Goal: Task Accomplishment & Management: Manage account settings

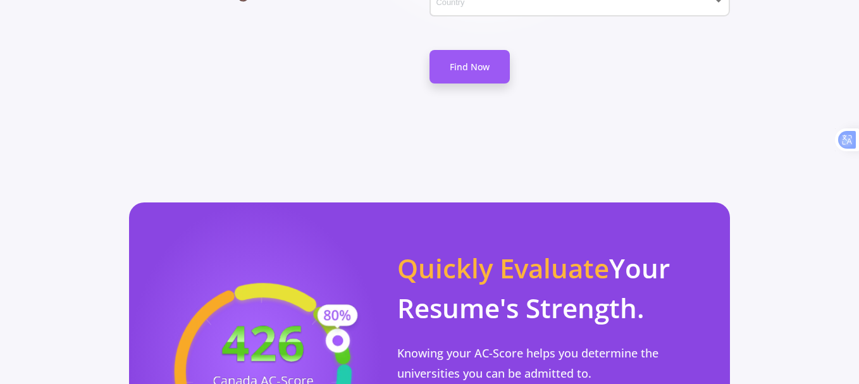
scroll to position [1029, 0]
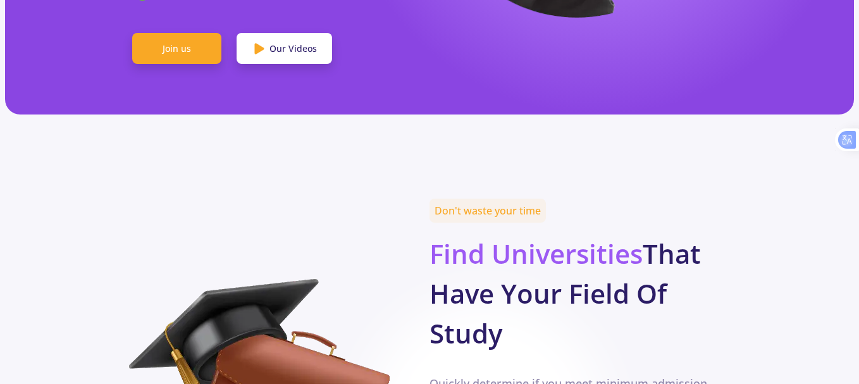
scroll to position [135, 0]
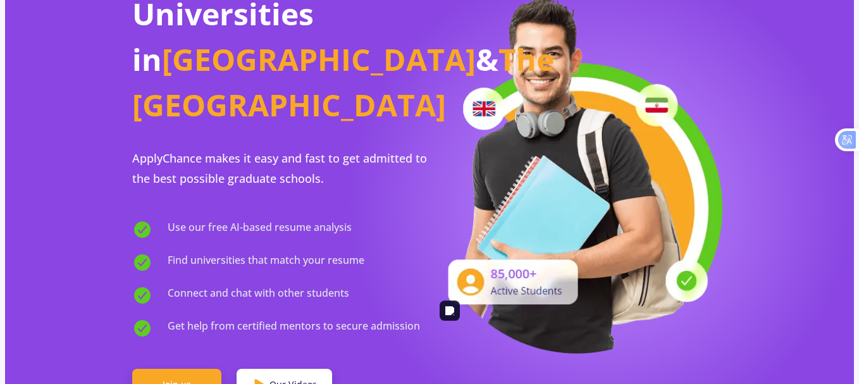
click at [710, 146] on img at bounding box center [578, 173] width 297 height 362
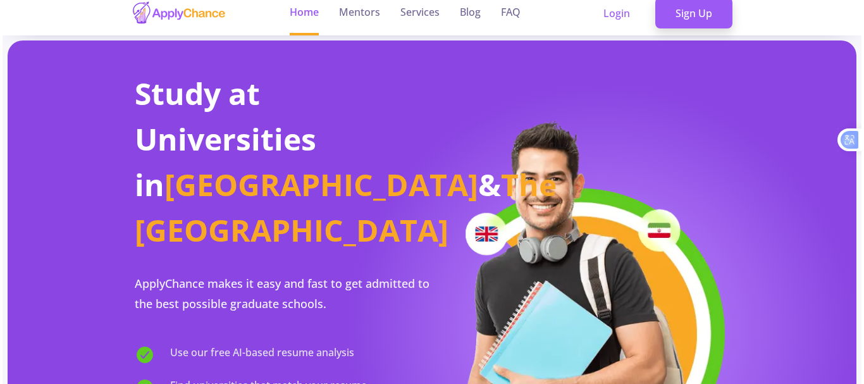
scroll to position [0, 0]
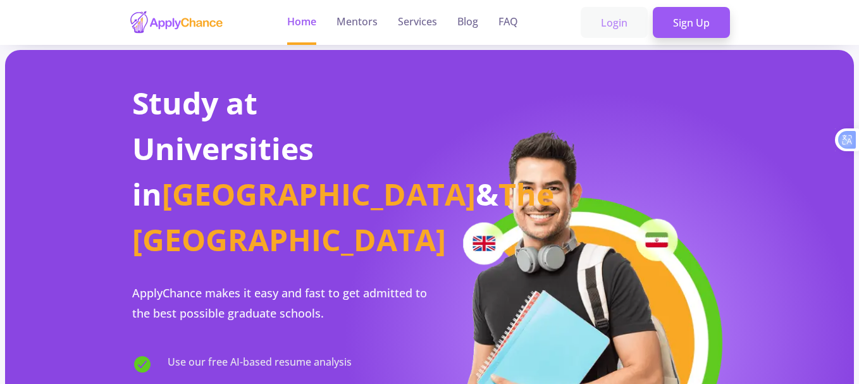
click at [616, 25] on link "Login" at bounding box center [614, 23] width 67 height 32
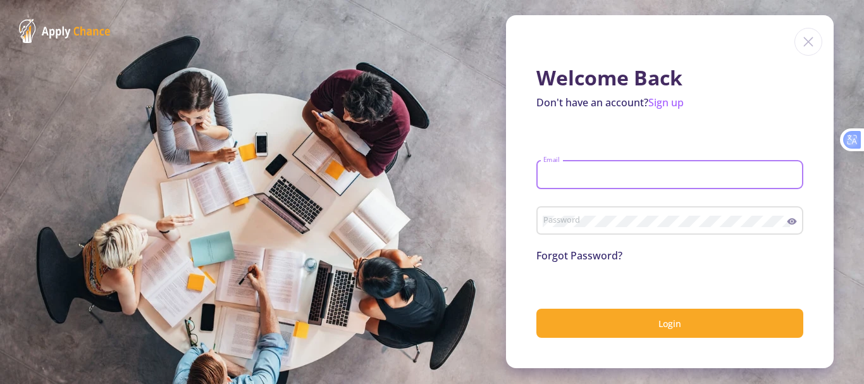
click at [582, 170] on input "Email" at bounding box center [672, 175] width 258 height 11
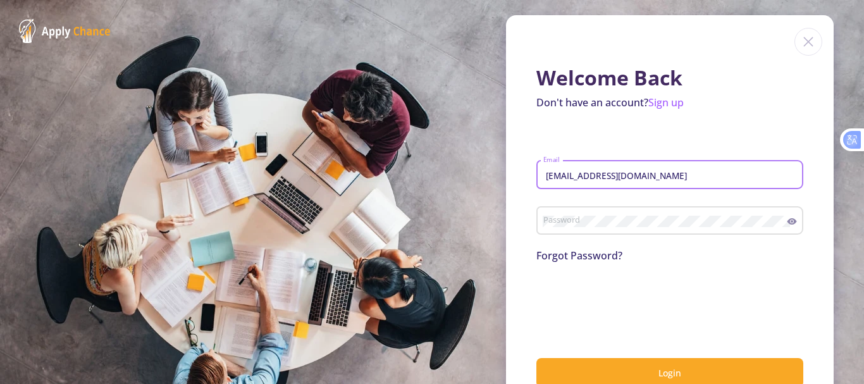
type input "[EMAIL_ADDRESS][DOMAIN_NAME]"
click at [584, 232] on div "Password" at bounding box center [665, 218] width 245 height 33
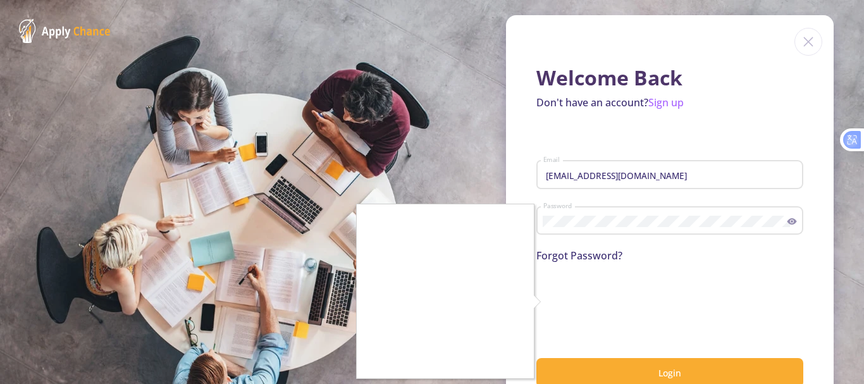
click at [549, 299] on div at bounding box center [432, 192] width 864 height 384
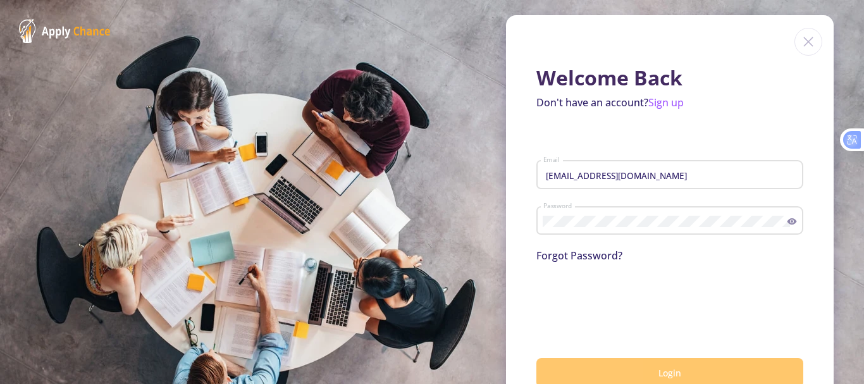
click at [625, 369] on button "Login" at bounding box center [670, 373] width 267 height 30
click at [667, 367] on span "Login" at bounding box center [670, 373] width 23 height 12
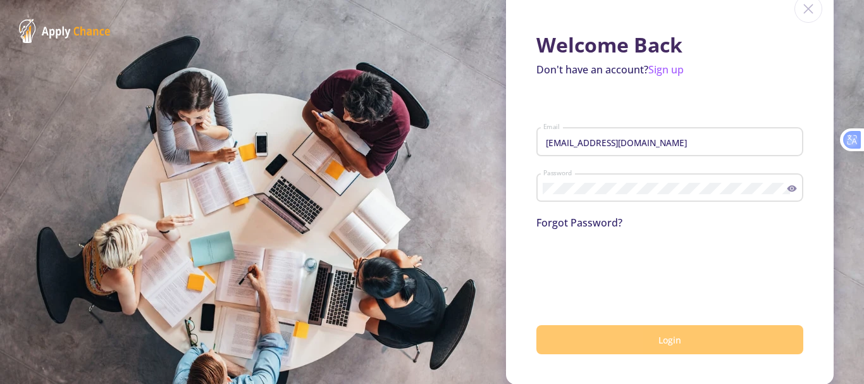
scroll to position [34, 0]
click at [789, 185] on icon at bounding box center [792, 188] width 10 height 10
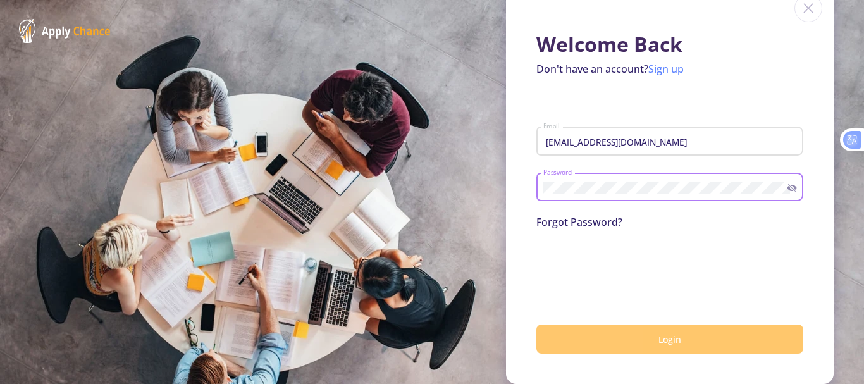
click at [662, 69] on link "Sign up" at bounding box center [666, 69] width 35 height 14
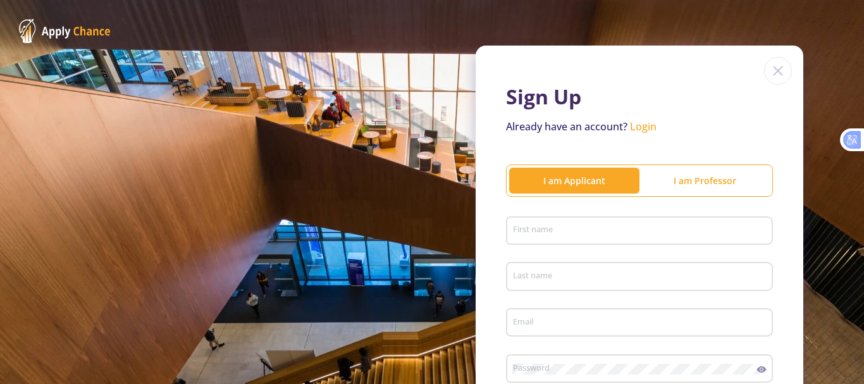
type input "[EMAIL_ADDRESS][DOMAIN_NAME]"
click at [559, 227] on input "First name" at bounding box center [642, 231] width 258 height 11
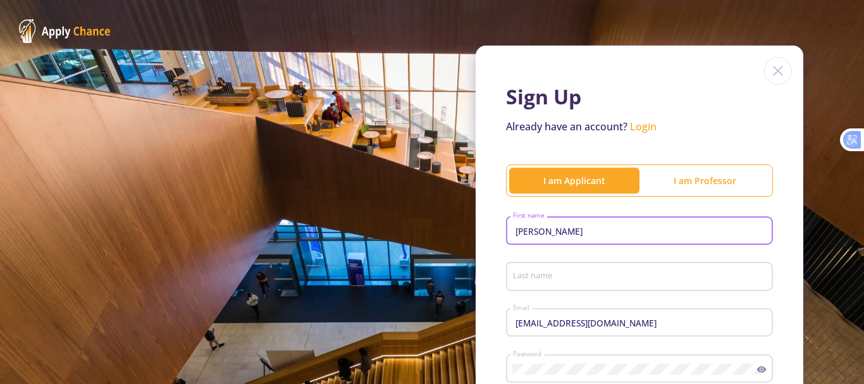
type input "[PERSON_NAME]"
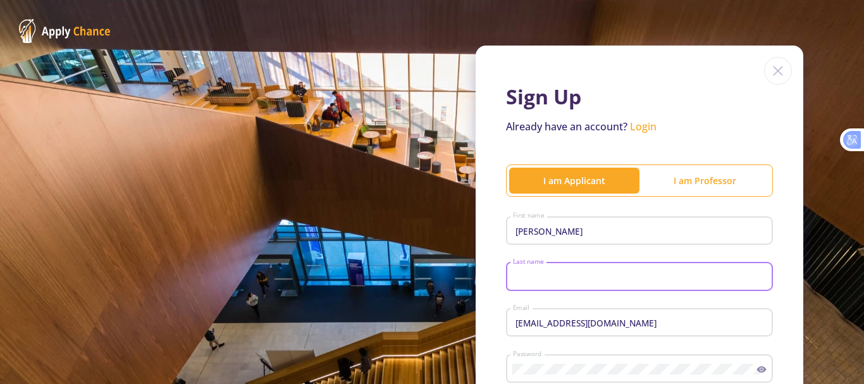
click at [532, 274] on input "Last name" at bounding box center [642, 276] width 258 height 11
type input "e"
type input "Ebrahimy"
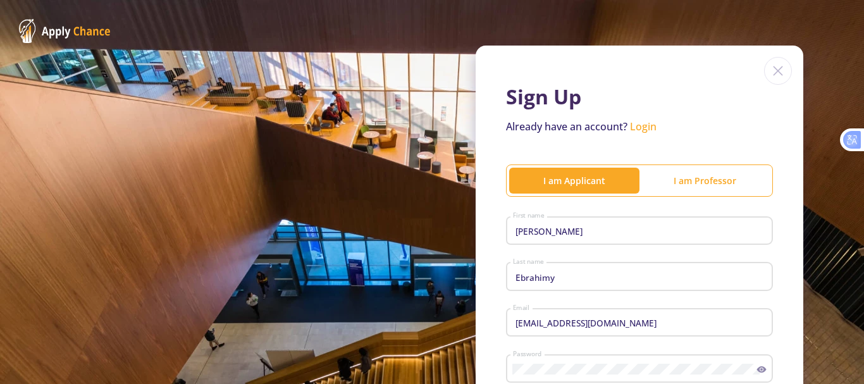
click at [807, 260] on div "Sign Up Already have an account? Login I am Applicant I am [PERSON_NAME] First …" at bounding box center [432, 314] width 864 height 628
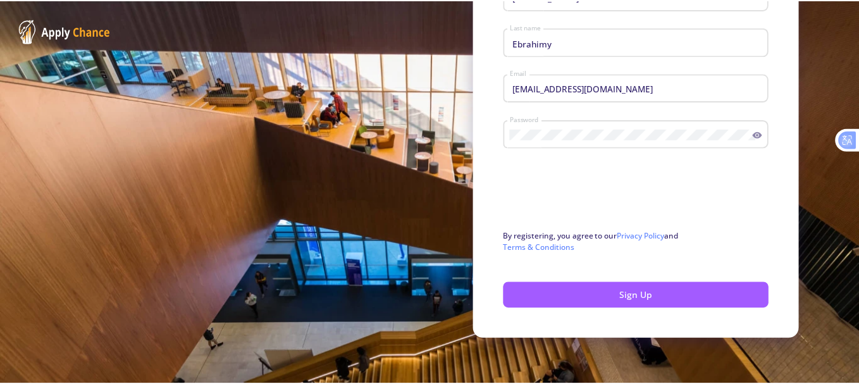
scroll to position [235, 0]
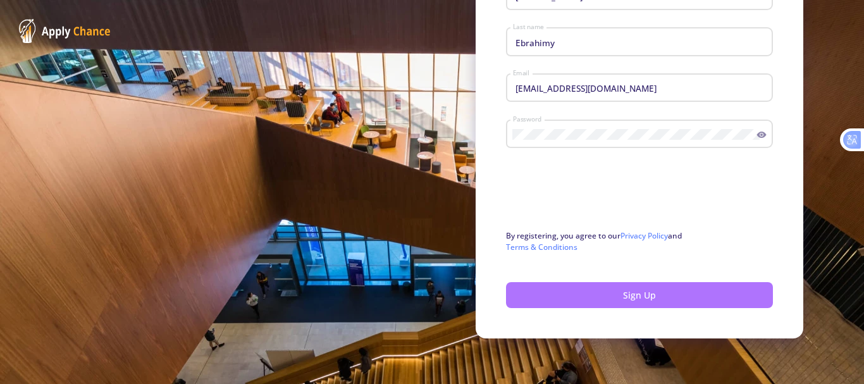
click at [651, 296] on button "Sign Up" at bounding box center [639, 295] width 267 height 26
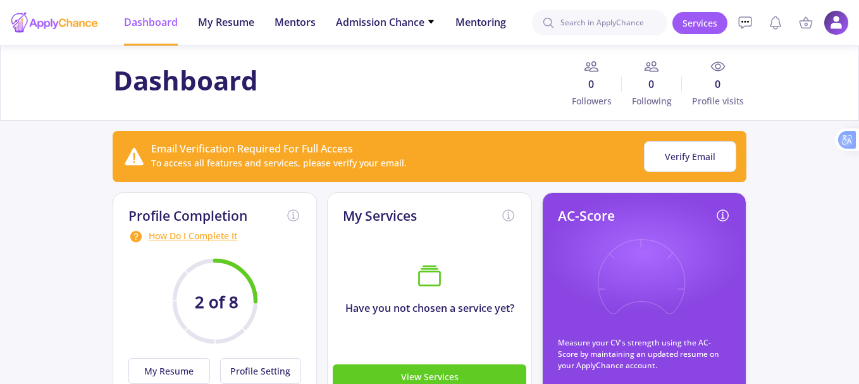
click at [719, 63] on icon at bounding box center [718, 66] width 15 height 15
click at [843, 23] on img at bounding box center [836, 23] width 25 height 25
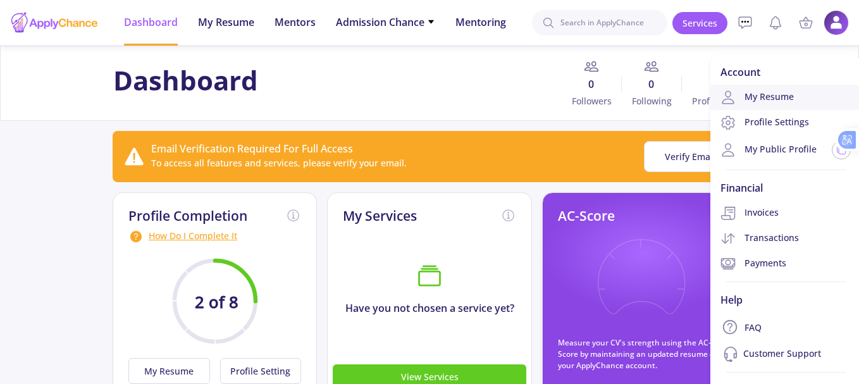
click at [774, 101] on link "My Resume" at bounding box center [786, 97] width 151 height 25
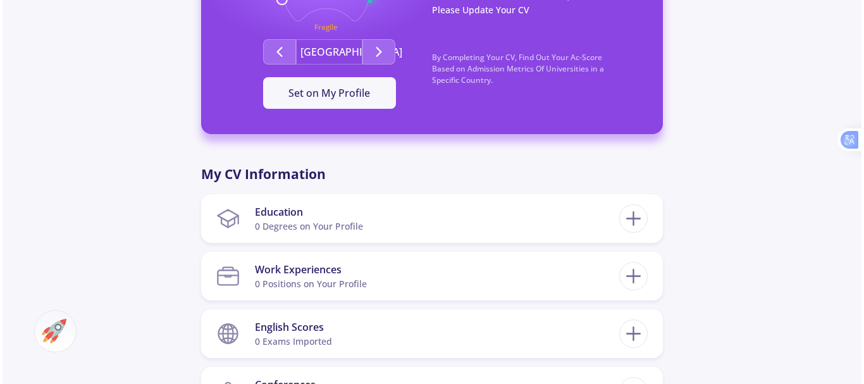
scroll to position [430, 0]
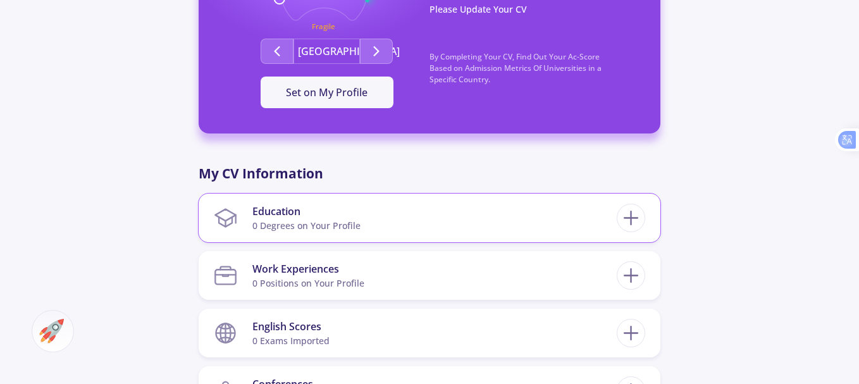
click at [440, 213] on section "Education 0 Degrees on Your Profile" at bounding box center [415, 218] width 403 height 39
click at [328, 228] on div "0 Degrees on Your Profile" at bounding box center [306, 225] width 108 height 13
click at [328, 226] on div "0 Degrees on Your Profile" at bounding box center [306, 225] width 108 height 13
click at [470, 158] on div "[PERSON_NAME] 0 Followers 0 Following 151 AC-Score Fragile By Completing Your C…" at bounding box center [430, 225] width 462 height 1191
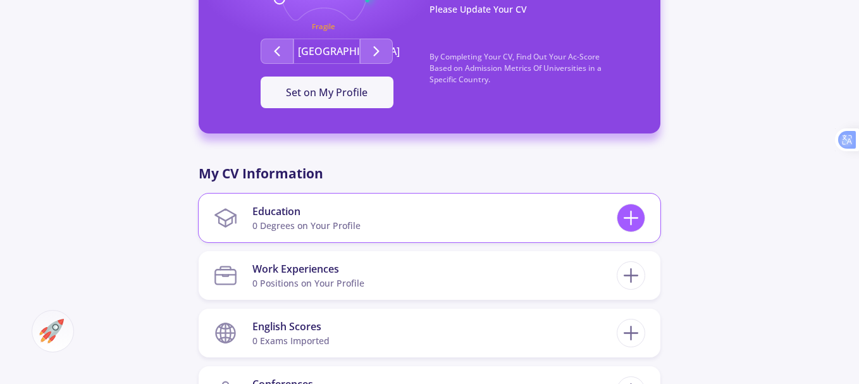
click at [633, 218] on line at bounding box center [631, 218] width 13 height 0
checkbox input "false"
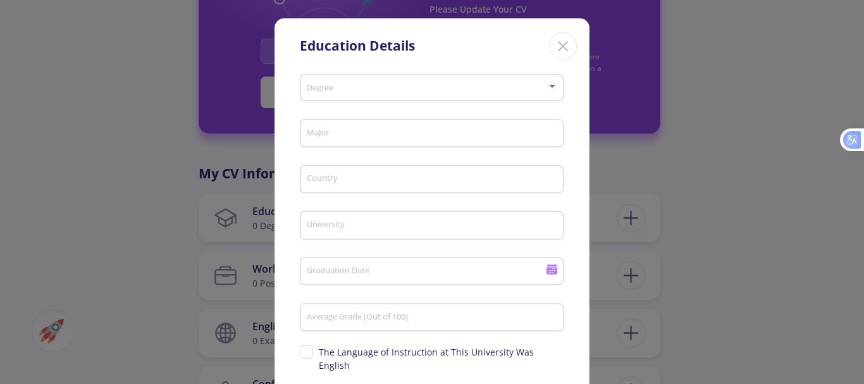
click at [551, 89] on div at bounding box center [552, 86] width 11 height 10
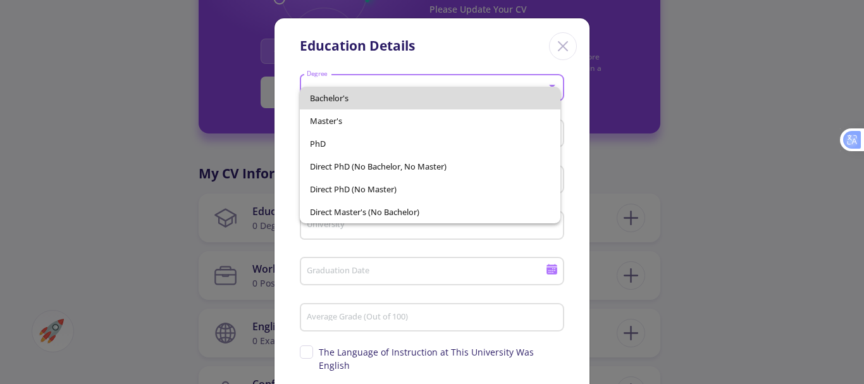
click at [473, 94] on span "Bachelor's" at bounding box center [430, 98] width 241 height 23
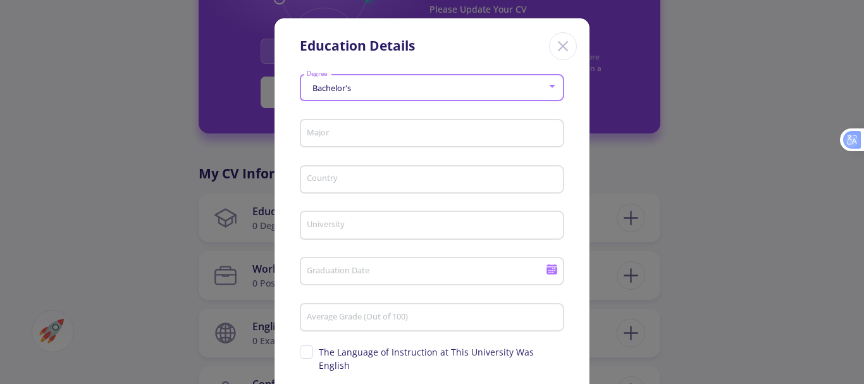
click at [540, 136] on input "Major" at bounding box center [434, 133] width 256 height 11
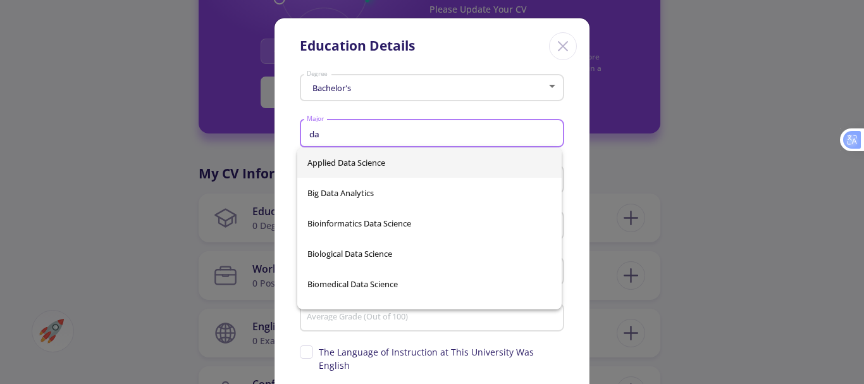
type input "d"
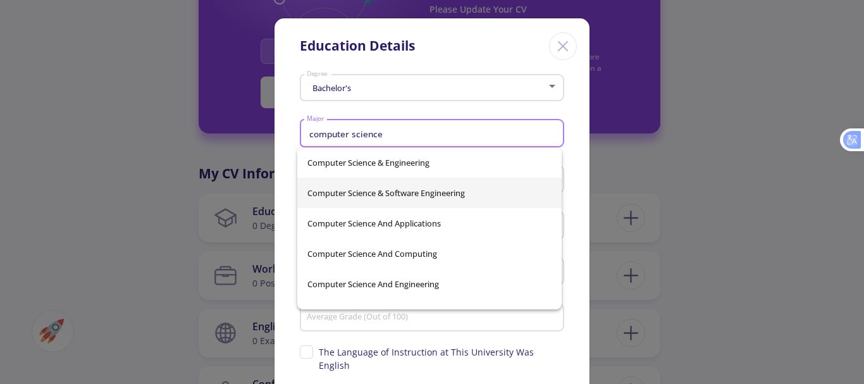
scroll to position [0, 0]
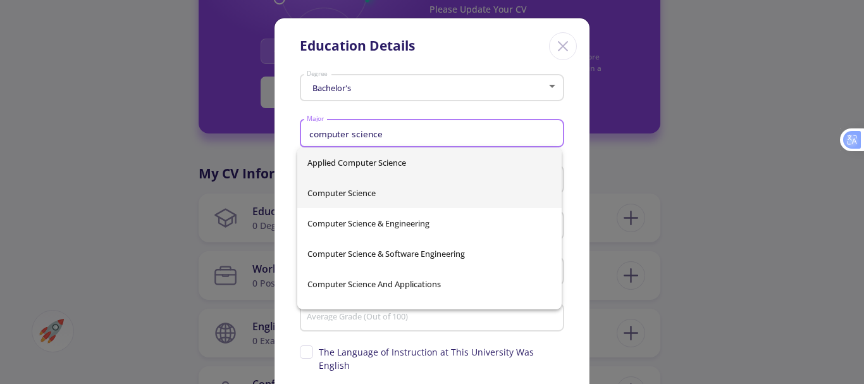
type input "computer science"
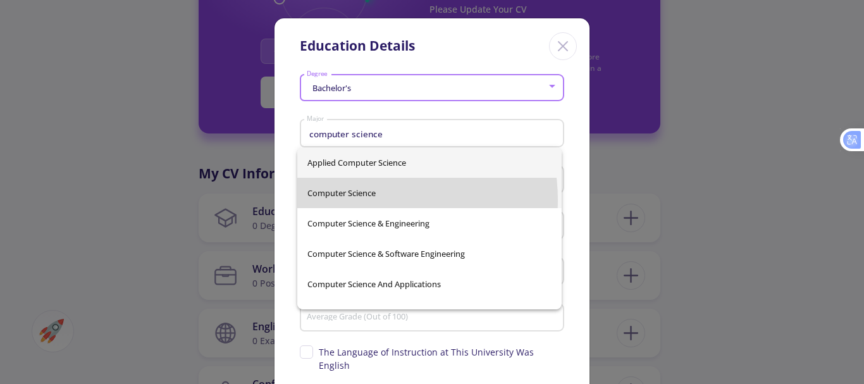
click at [351, 201] on div "Applied Computer Science Computer Science Computer Science & Engineering Comput…" at bounding box center [429, 228] width 264 height 162
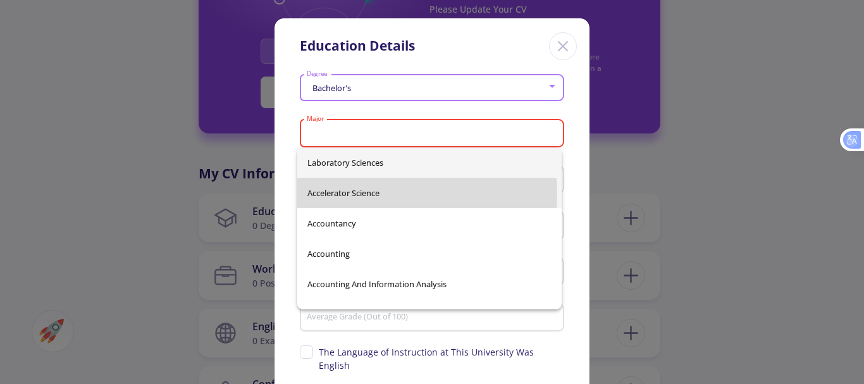
click at [366, 194] on span "Accelerator Science" at bounding box center [430, 193] width 244 height 30
type input "Accelerator Science"
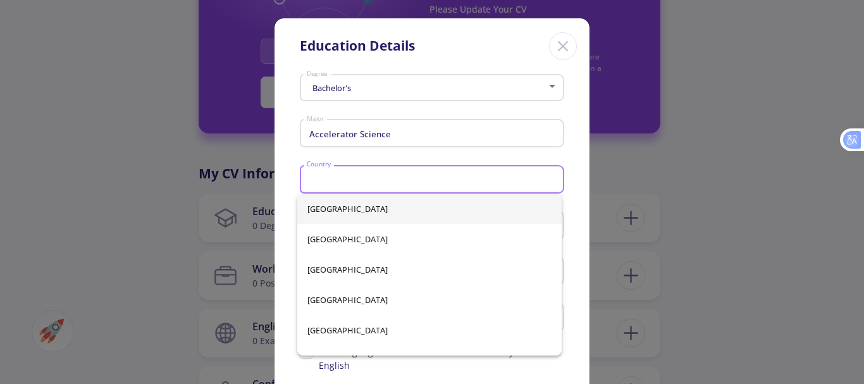
click at [334, 180] on input "Country" at bounding box center [434, 180] width 256 height 11
click at [330, 213] on span "[GEOGRAPHIC_DATA]" at bounding box center [430, 209] width 244 height 30
type input "[GEOGRAPHIC_DATA]"
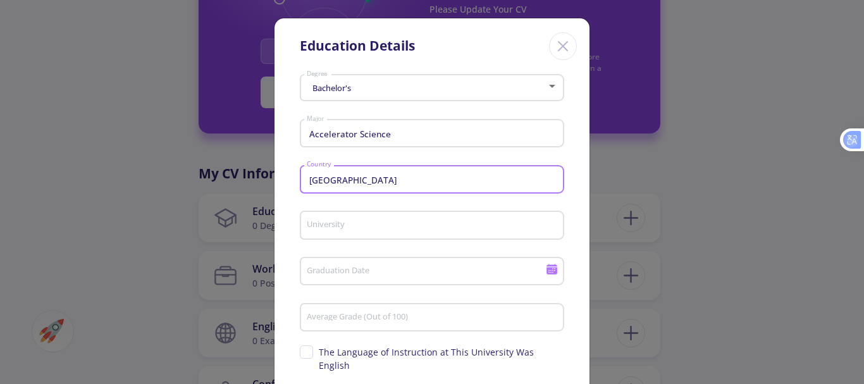
click at [349, 227] on input "University" at bounding box center [434, 225] width 256 height 11
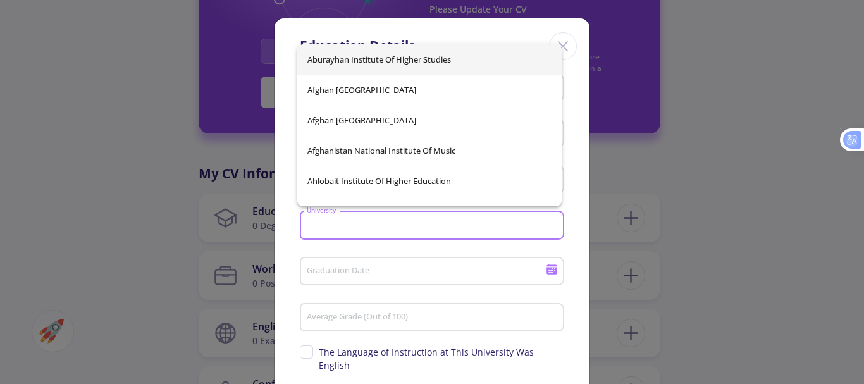
type input "h"
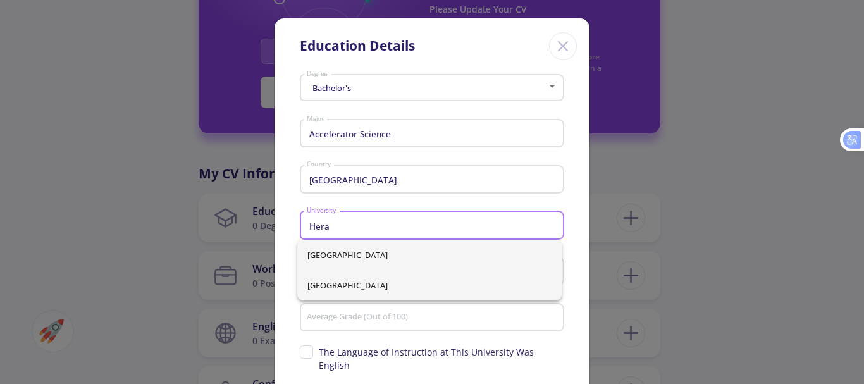
type input "Hera"
click at [348, 283] on div "[GEOGRAPHIC_DATA] and [GEOGRAPHIC_DATA]" at bounding box center [429, 270] width 264 height 61
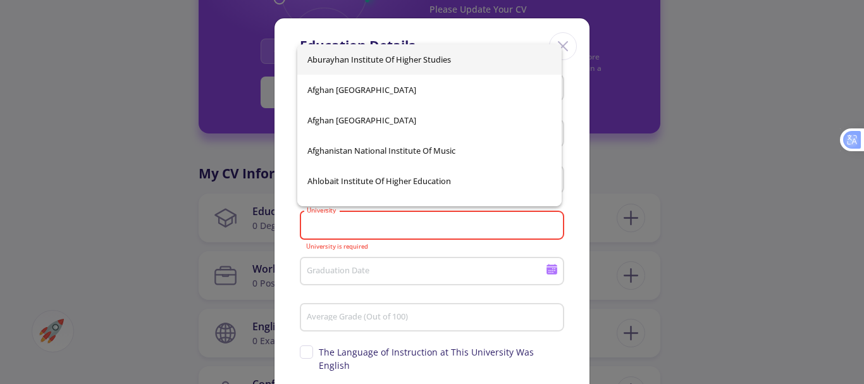
click at [330, 219] on div "University" at bounding box center [432, 222] width 252 height 33
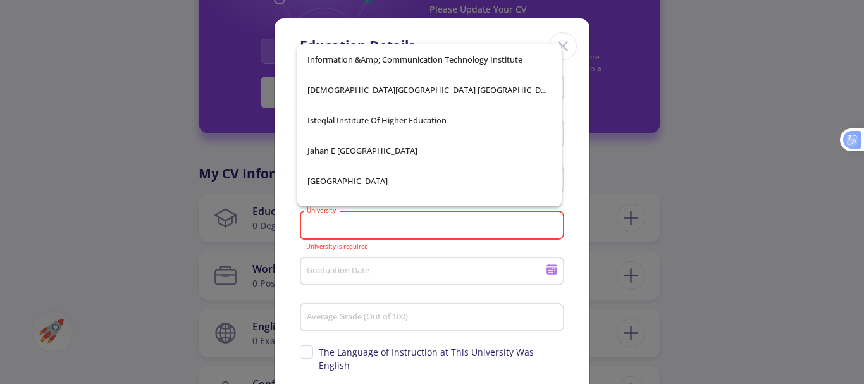
scroll to position [1134, 0]
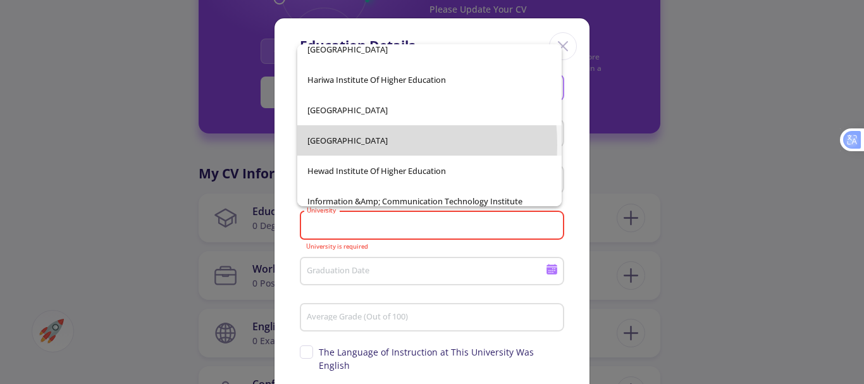
click at [325, 145] on span "[GEOGRAPHIC_DATA]" at bounding box center [430, 140] width 244 height 30
type input "[GEOGRAPHIC_DATA]"
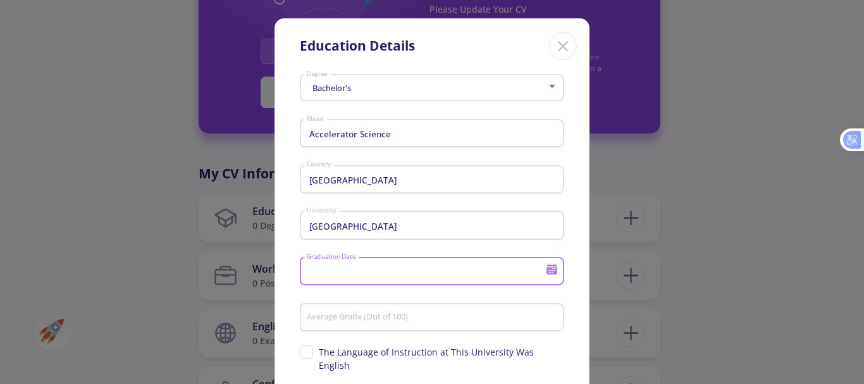
click at [380, 272] on input "Graduation Date" at bounding box center [428, 271] width 244 height 11
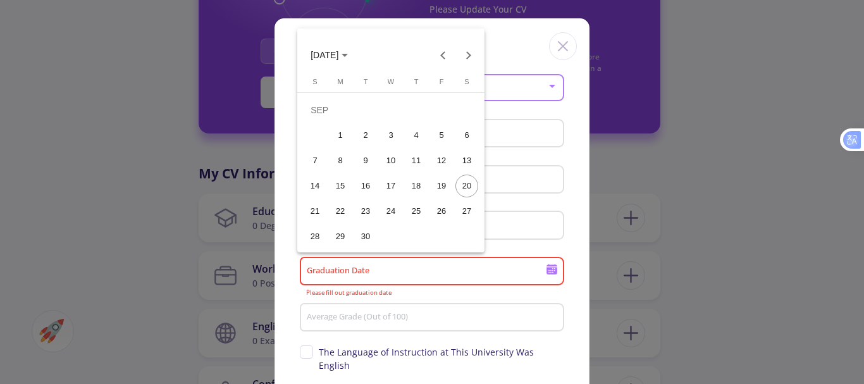
click at [339, 55] on span "[DATE]" at bounding box center [325, 56] width 28 height 10
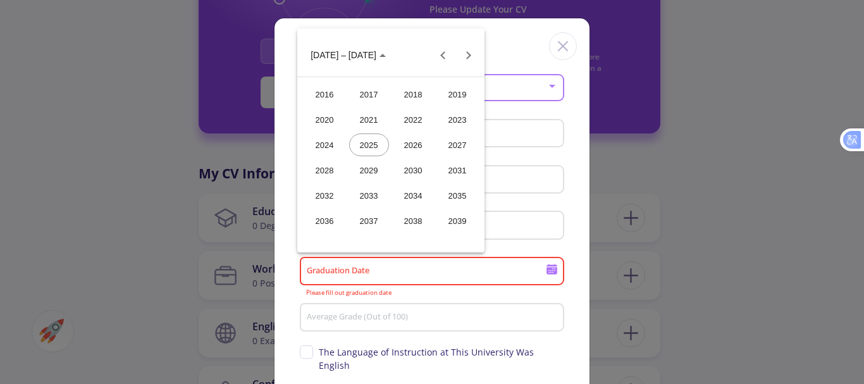
click at [366, 120] on div "2021" at bounding box center [369, 119] width 40 height 23
click at [339, 55] on icon "Choose date" at bounding box center [336, 55] width 6 height 3
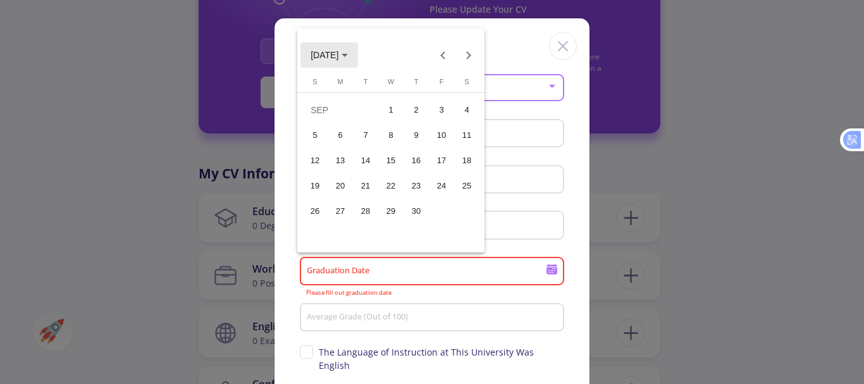
click at [325, 54] on span "[DATE]" at bounding box center [325, 56] width 28 height 10
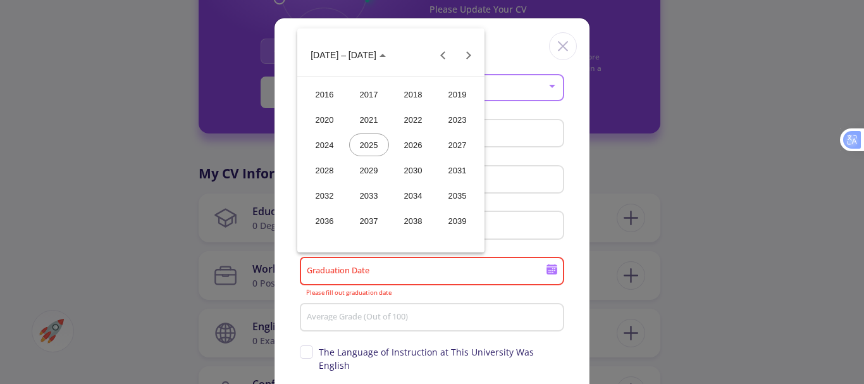
click at [413, 119] on div "2022" at bounding box center [414, 119] width 40 height 23
click at [416, 115] on div "MAR" at bounding box center [414, 119] width 40 height 23
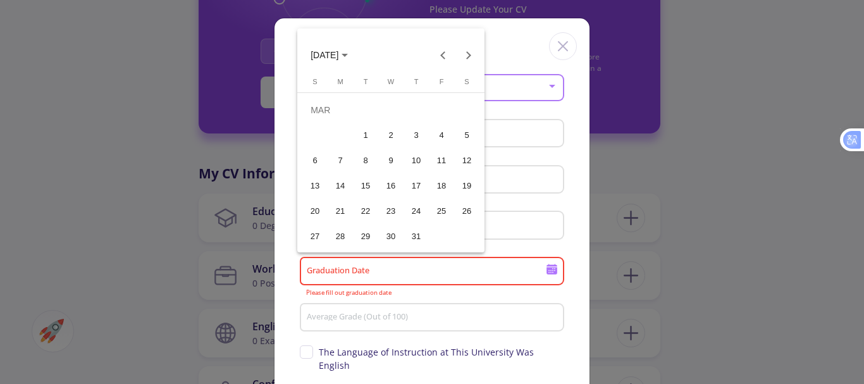
click at [414, 157] on div "10" at bounding box center [416, 160] width 23 height 23
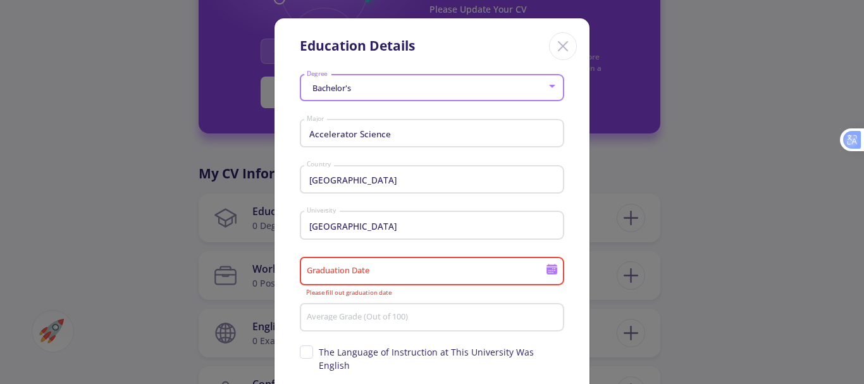
type input "[DATE]"
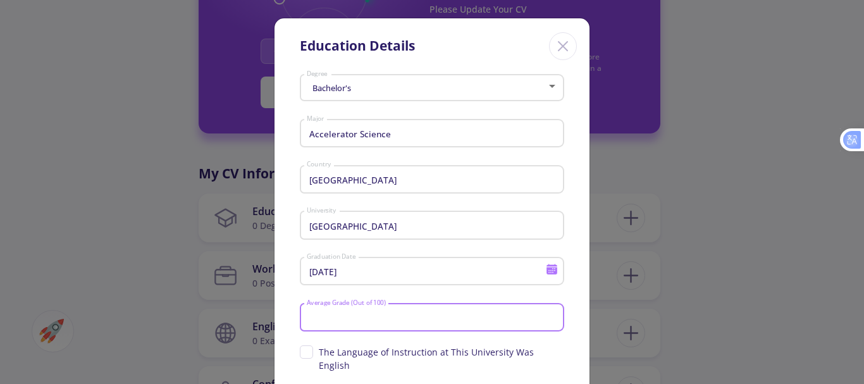
click at [392, 323] on input "Average Grade (Out of 100)" at bounding box center [434, 318] width 256 height 11
type input "93"
click at [305, 351] on span "The Language of Instruction at This University Was English" at bounding box center [432, 358] width 264 height 27
click at [305, 351] on input "The Language of Instruction at This University Was English" at bounding box center [304, 349] width 8 height 8
click at [305, 352] on span "The Language of Instruction at This University Was English" at bounding box center [432, 358] width 264 height 27
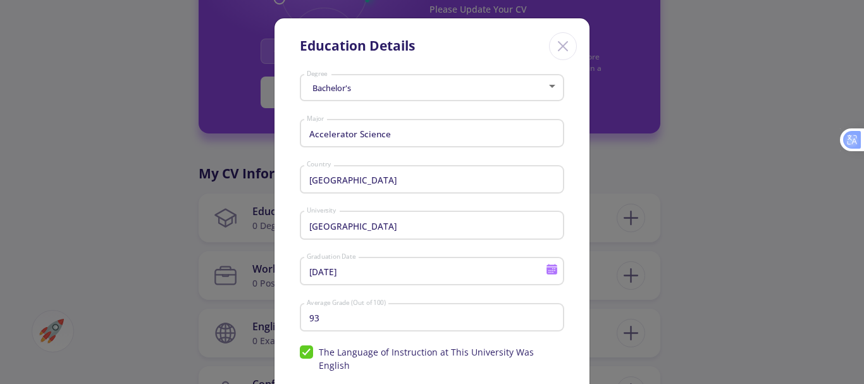
click at [305, 352] on input "The Language of Instruction at This University Was English" at bounding box center [304, 349] width 8 height 8
checkbox input "false"
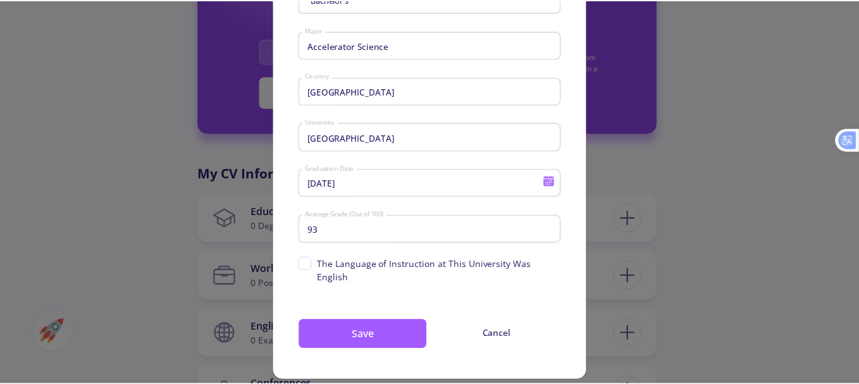
scroll to position [89, 0]
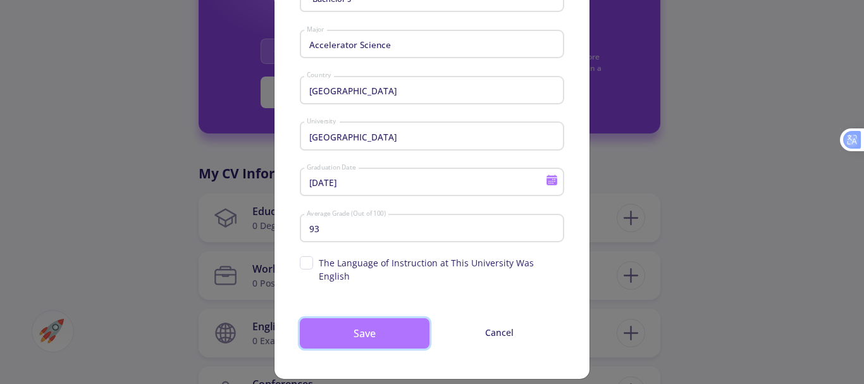
click at [371, 320] on button "Save" at bounding box center [365, 333] width 130 height 30
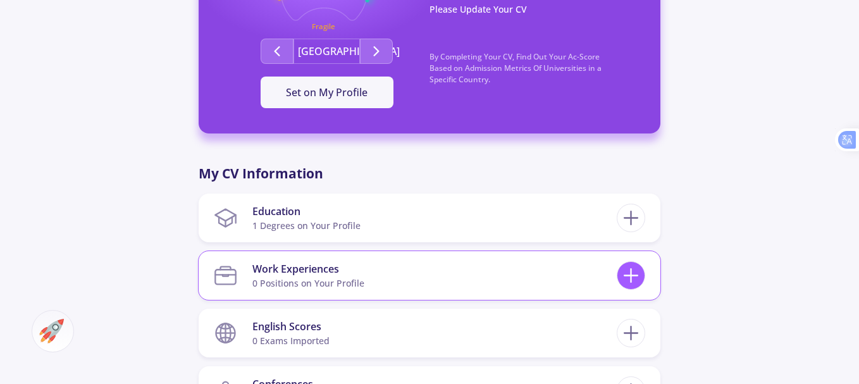
click at [636, 269] on icon at bounding box center [630, 275] width 23 height 23
checkbox input "false"
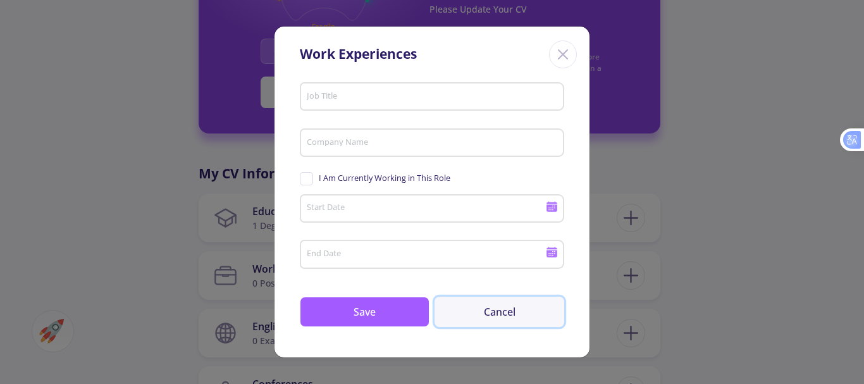
click at [513, 313] on button "Cancel" at bounding box center [500, 312] width 130 height 30
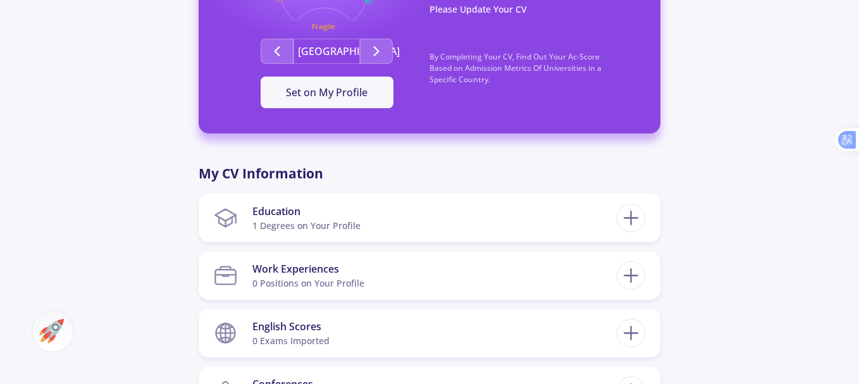
click at [704, 294] on div "[PERSON_NAME] 0 Followers 0 Following 269 AC-Score Fragile By Completing Your C…" at bounding box center [429, 225] width 859 height 1221
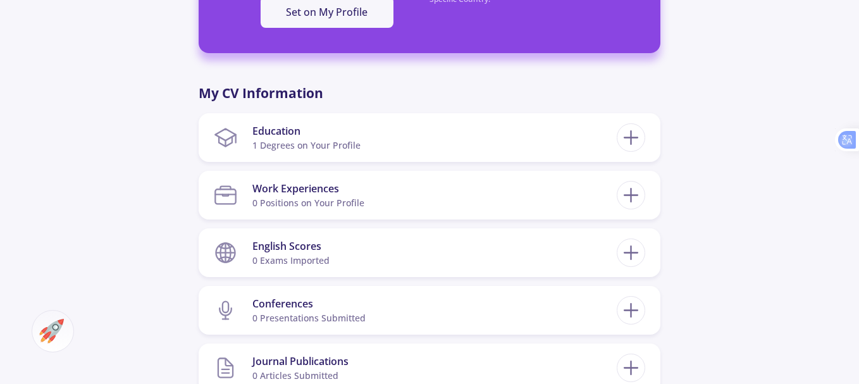
scroll to position [532, 0]
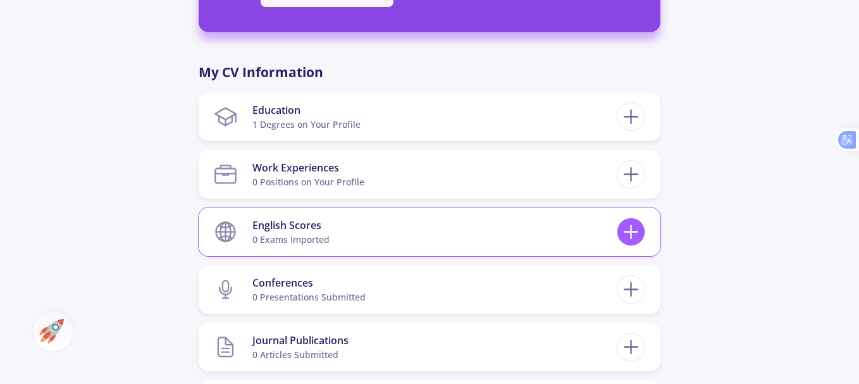
click at [636, 229] on icon at bounding box center [630, 231] width 23 height 23
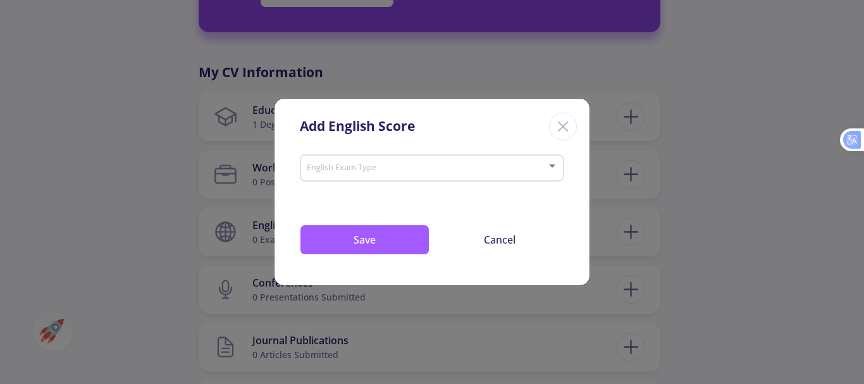
click at [495, 162] on div "English Exam Type" at bounding box center [432, 166] width 252 height 32
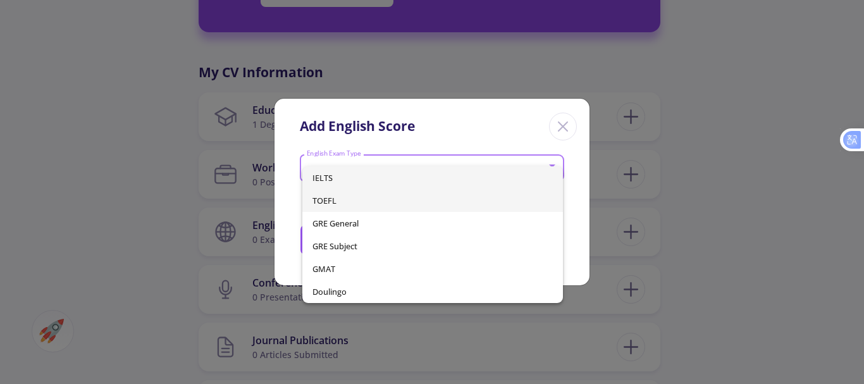
click at [343, 201] on span "TOEFL" at bounding box center [433, 200] width 241 height 23
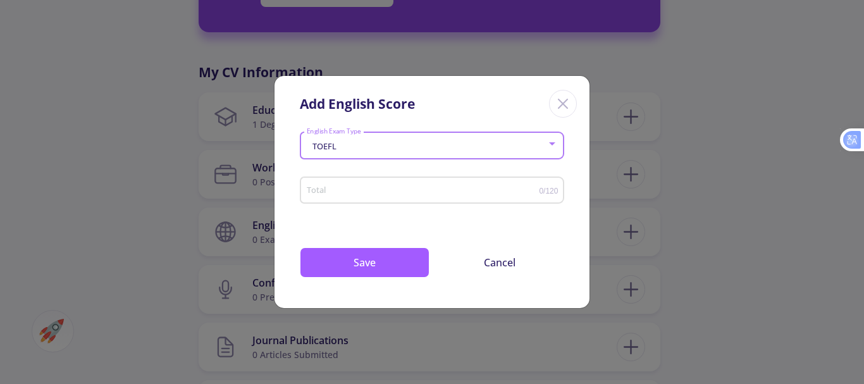
click at [486, 186] on input "Total" at bounding box center [422, 190] width 233 height 9
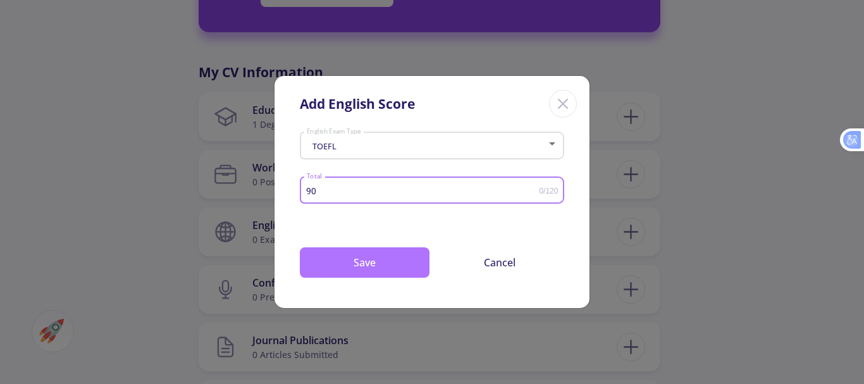
type input "90"
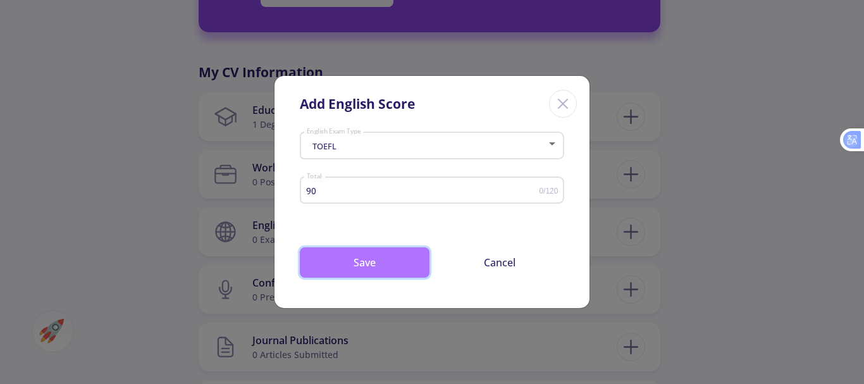
click at [370, 268] on button "Save" at bounding box center [365, 262] width 130 height 30
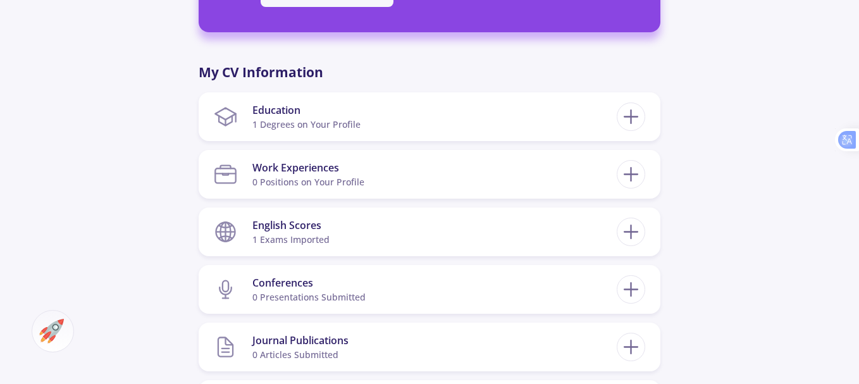
click at [760, 224] on div "[PERSON_NAME] 0 Followers 0 Following 374 AC-Score Average By Completing Your C…" at bounding box center [429, 124] width 859 height 1221
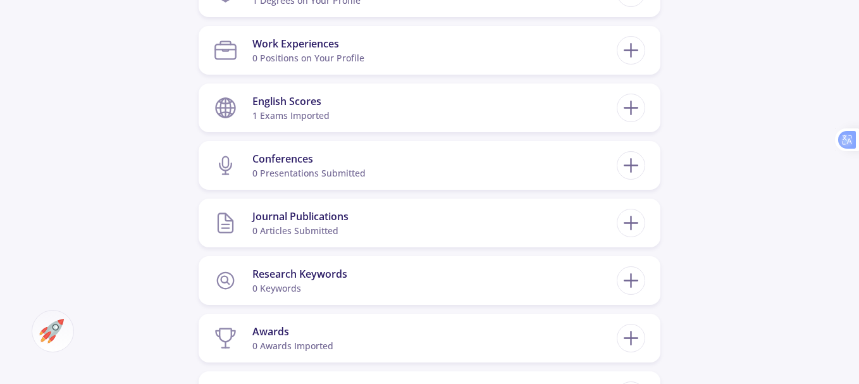
scroll to position [658, 0]
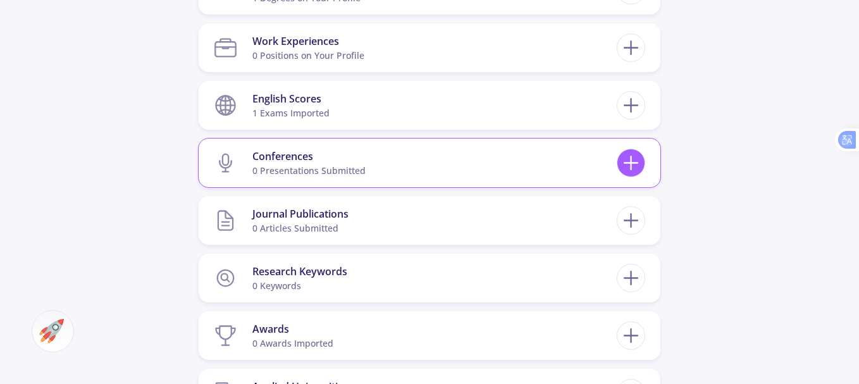
click at [643, 166] on div at bounding box center [631, 163] width 28 height 28
click at [632, 165] on icon at bounding box center [630, 162] width 23 height 23
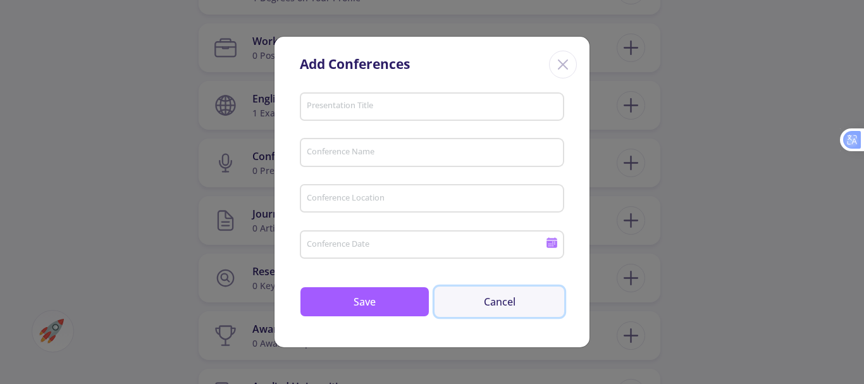
click at [487, 306] on button "Cancel" at bounding box center [500, 302] width 130 height 30
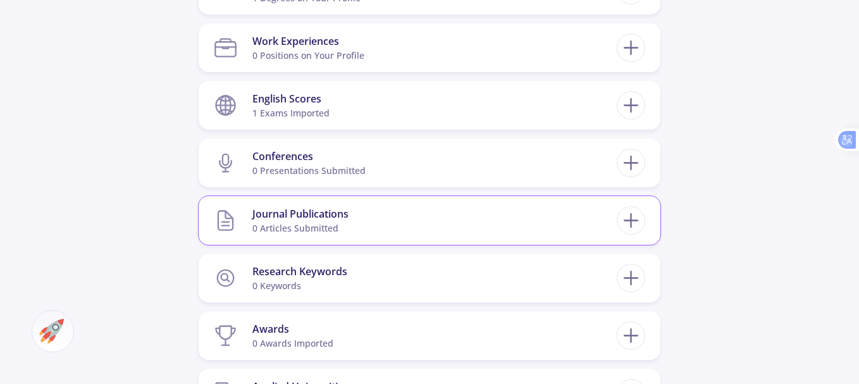
click at [320, 220] on div "Journal Publications" at bounding box center [300, 213] width 96 height 15
click at [636, 224] on icon at bounding box center [630, 220] width 23 height 23
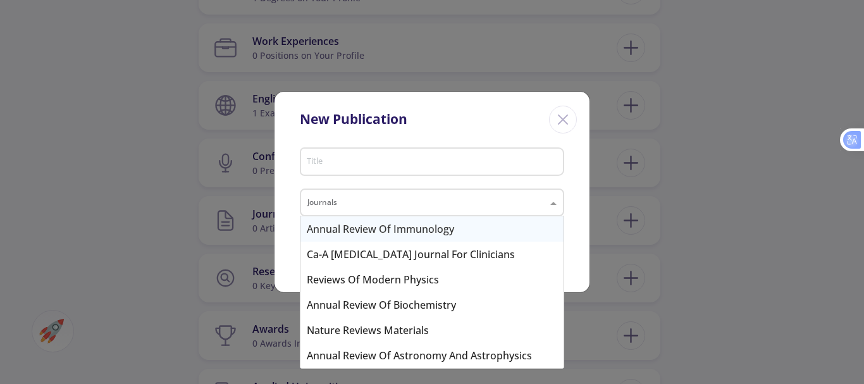
click at [555, 202] on span at bounding box center [555, 202] width 16 height 15
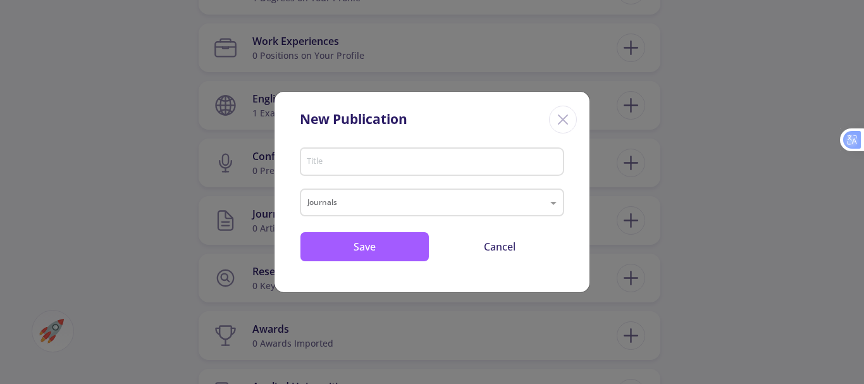
click at [619, 291] on div "New Publication Title Journals Save Cancel" at bounding box center [432, 192] width 864 height 384
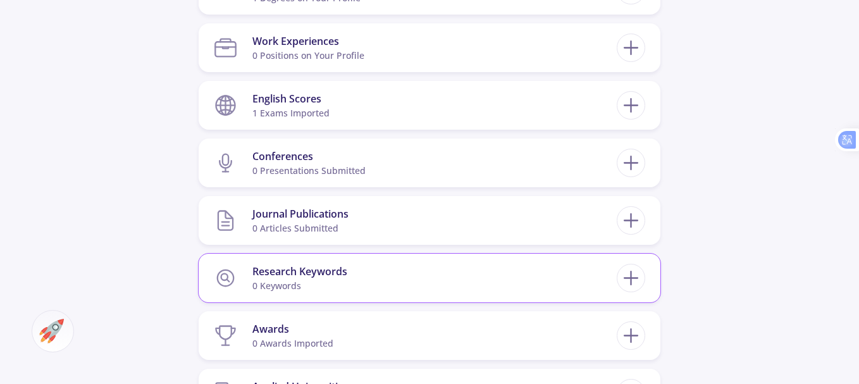
click at [444, 286] on section "Research Keywords 0 keywords" at bounding box center [415, 278] width 403 height 39
click at [635, 283] on icon at bounding box center [630, 277] width 23 height 23
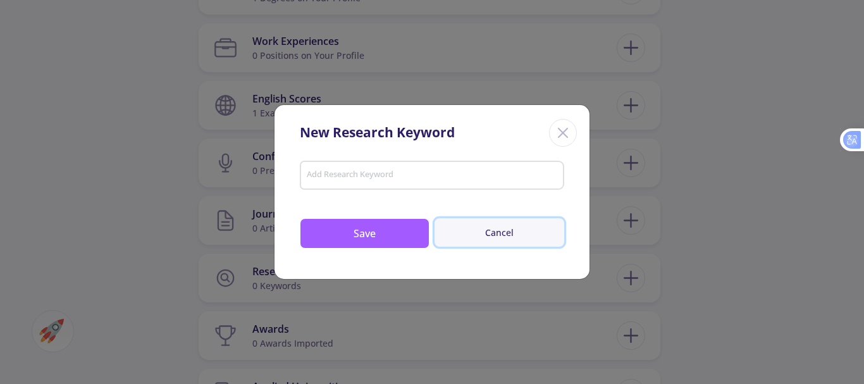
click at [516, 232] on button "Cancel" at bounding box center [500, 232] width 130 height 28
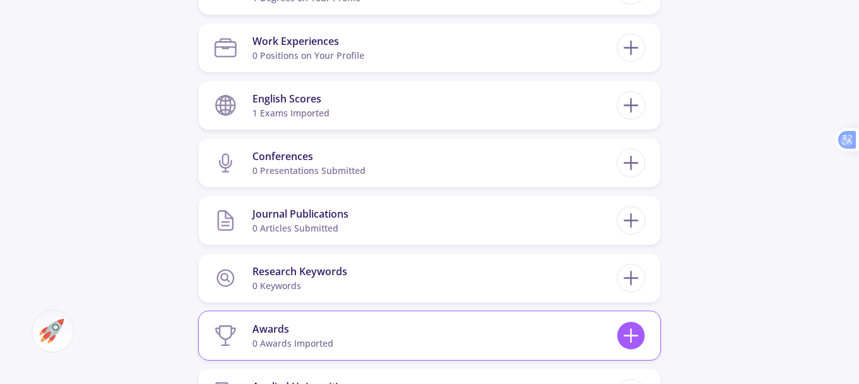
click at [633, 334] on icon at bounding box center [630, 335] width 23 height 23
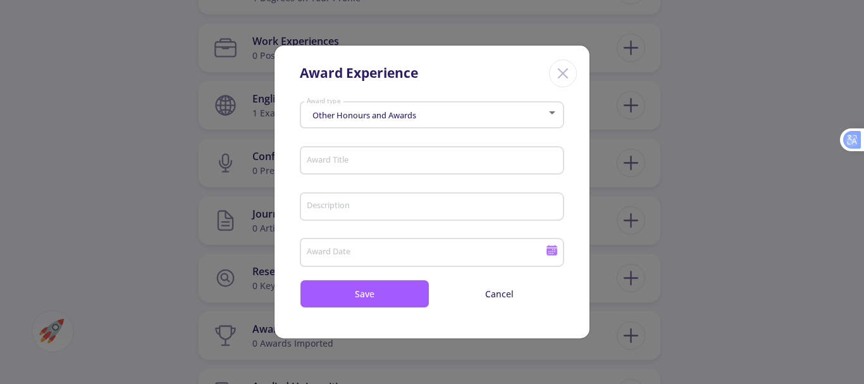
click at [745, 255] on div "Award Experience Other Honours and Awards Award type Award Title Description Aw…" at bounding box center [432, 192] width 864 height 384
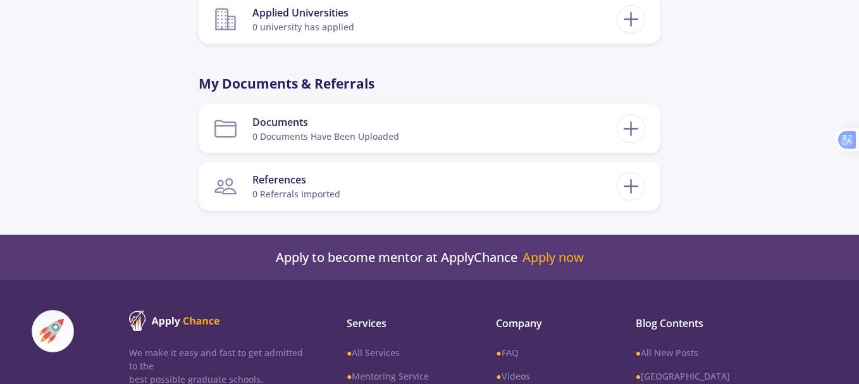
scroll to position [1007, 0]
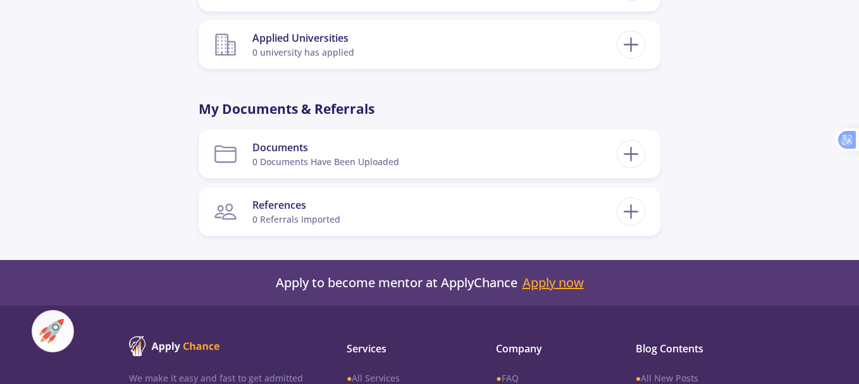
click at [578, 279] on link "Apply now" at bounding box center [553, 282] width 61 height 15
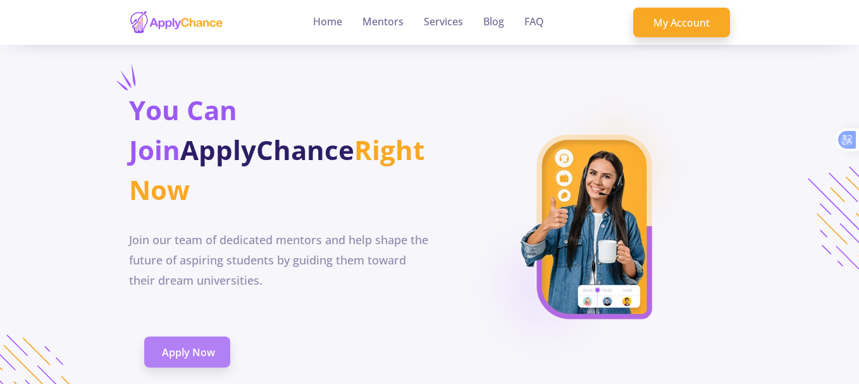
click at [206, 356] on span "Apply Now" at bounding box center [188, 352] width 53 height 15
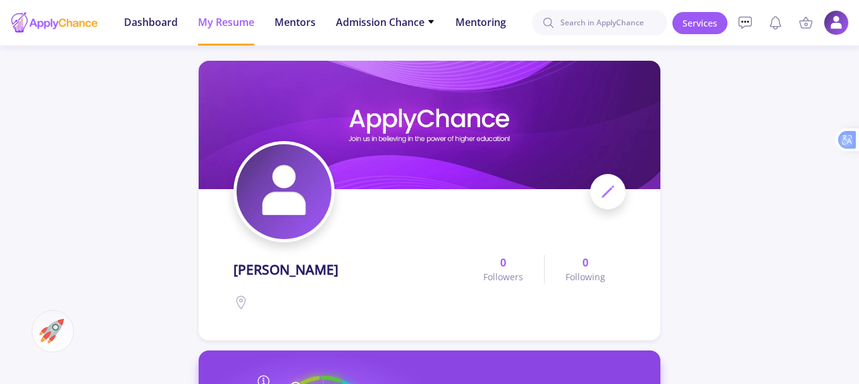
click at [283, 194] on img at bounding box center [284, 191] width 95 height 95
click at [609, 192] on icon at bounding box center [607, 191] width 15 height 15
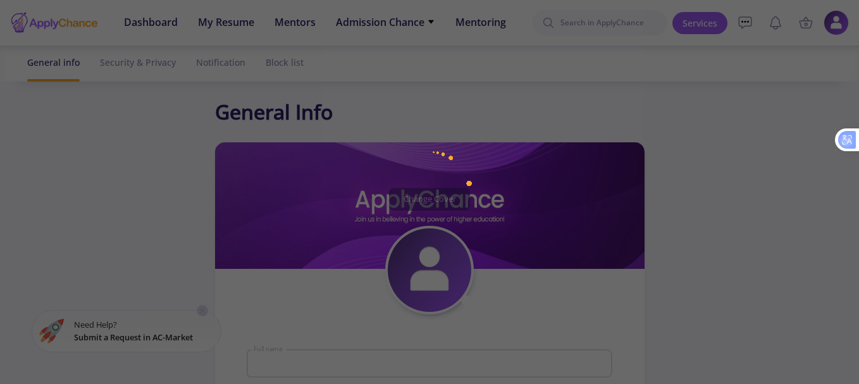
type input "[PERSON_NAME]"
type input "MarwahEbrahimy"
type input "[EMAIL_ADDRESS][DOMAIN_NAME]"
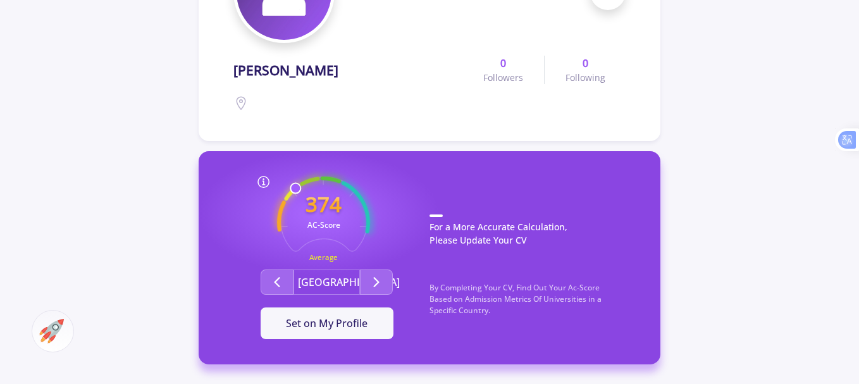
scroll to position [202, 0]
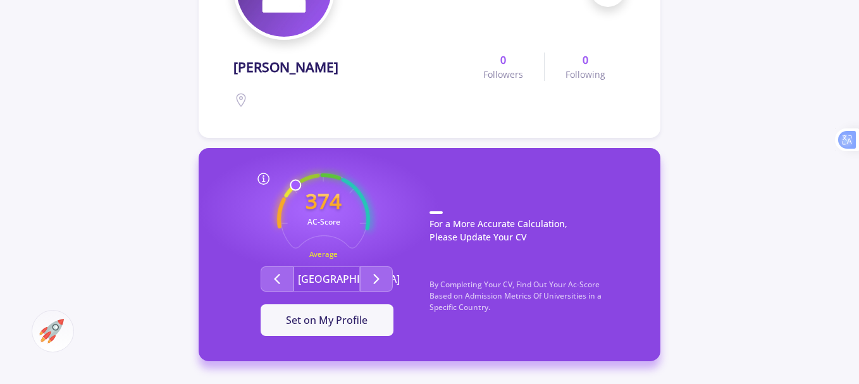
click at [240, 102] on icon at bounding box center [240, 99] width 15 height 15
click at [240, 98] on circle at bounding box center [241, 98] width 3 height 3
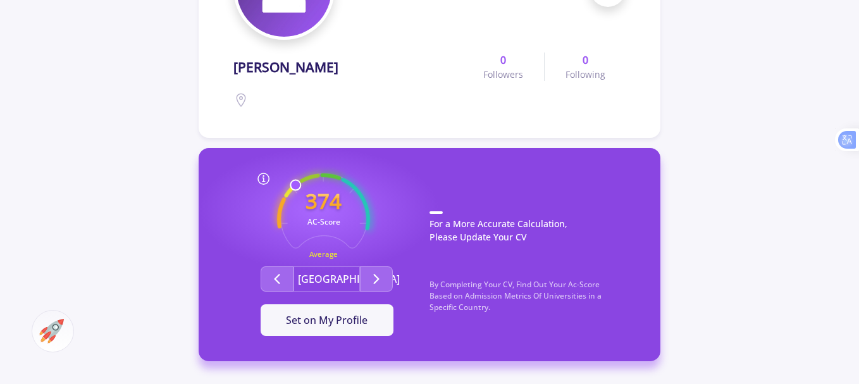
drag, startPoint x: 864, startPoint y: 7, endPoint x: 150, endPoint y: 127, distance: 723.8
click at [382, 276] on icon "Second group" at bounding box center [376, 278] width 15 height 15
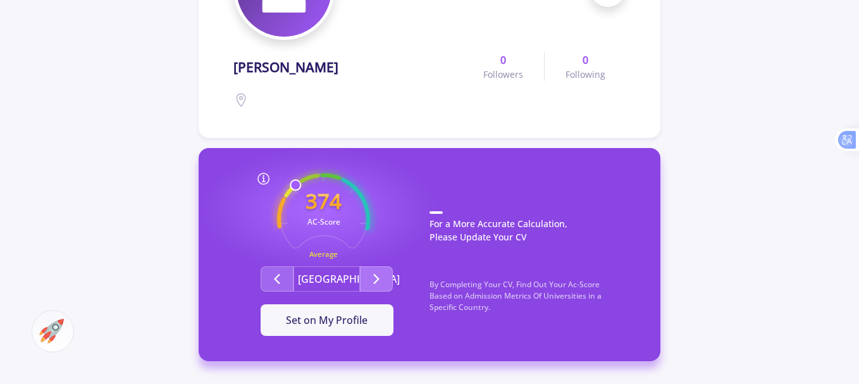
click at [382, 276] on icon "Second group" at bounding box center [376, 278] width 15 height 15
click at [335, 277] on button "[GEOGRAPHIC_DATA]" at bounding box center [327, 278] width 66 height 25
click at [283, 273] on icon "Second group" at bounding box center [277, 278] width 15 height 15
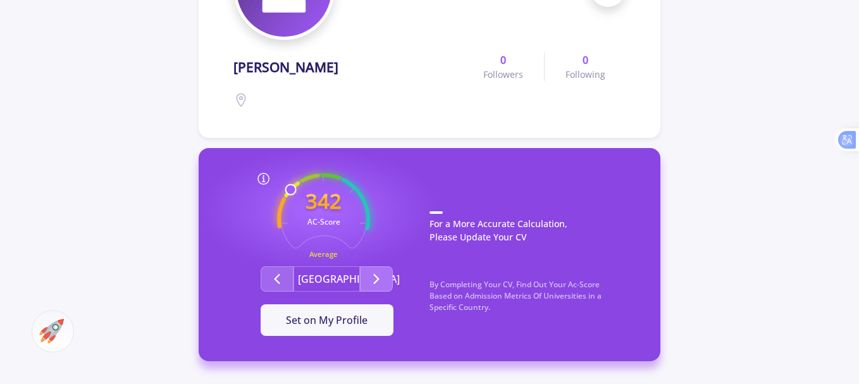
click at [385, 283] on button "Second group" at bounding box center [376, 278] width 33 height 25
